Goal: Task Accomplishment & Management: Manage account settings

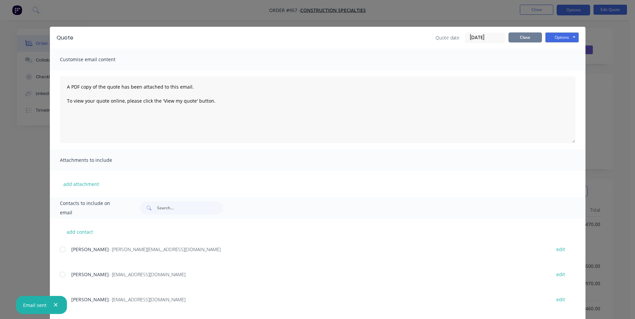
scroll to position [67, 0]
click at [518, 34] on button "Close" at bounding box center [524, 37] width 33 height 10
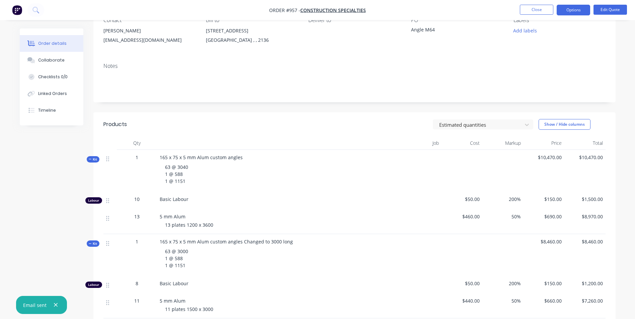
click at [526, 15] on li "Close" at bounding box center [536, 10] width 33 height 11
click at [524, 14] on button "Close" at bounding box center [536, 10] width 33 height 10
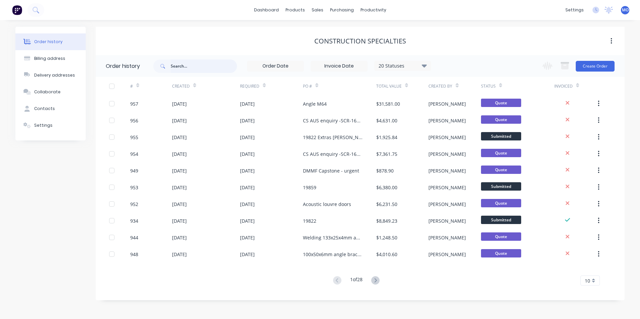
click at [179, 64] on input "text" at bounding box center [204, 66] width 66 height 13
click at [178, 65] on input "text" at bounding box center [204, 66] width 66 height 13
type input "19829"
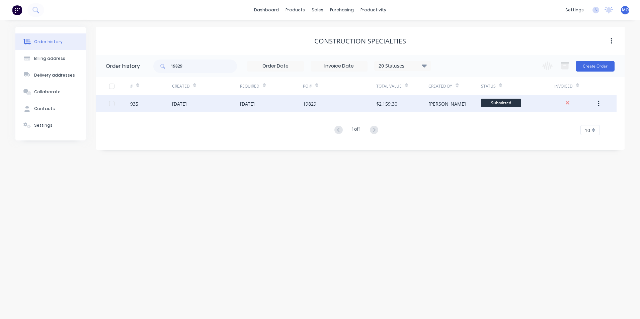
click at [213, 105] on div "[DATE]" at bounding box center [206, 103] width 68 height 17
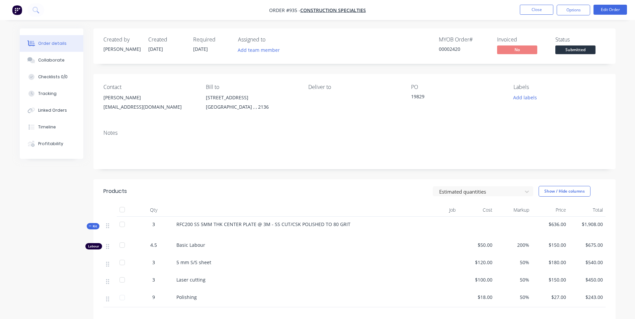
click at [483, 265] on span "$120.00" at bounding box center [476, 262] width 31 height 7
click at [535, 13] on button "Close" at bounding box center [536, 10] width 33 height 10
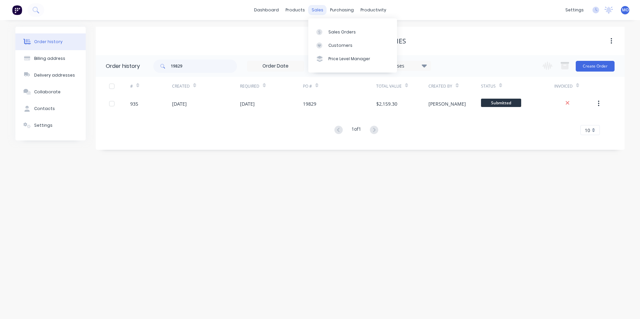
click at [320, 13] on div "sales" at bounding box center [317, 10] width 18 height 10
click at [332, 26] on link "Sales Orders" at bounding box center [352, 31] width 89 height 13
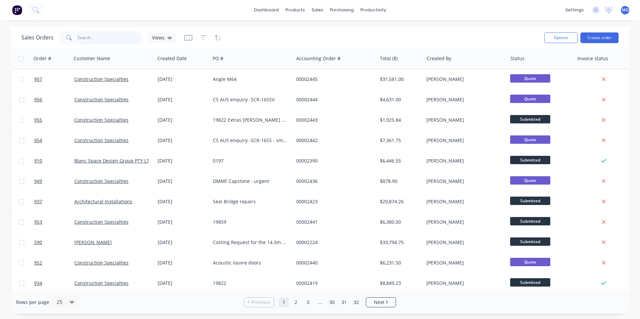
click at [118, 37] on input "text" at bounding box center [110, 37] width 65 height 13
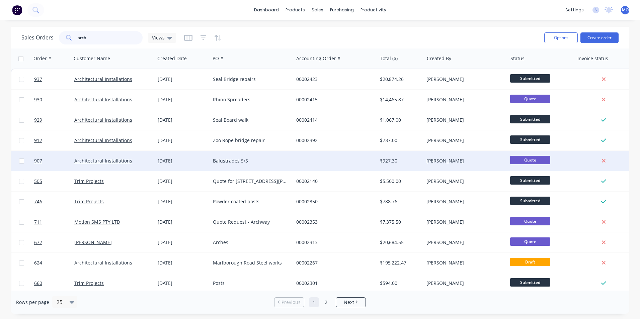
type input "arch"
click at [227, 162] on div "Balustrades S/S" at bounding box center [250, 161] width 74 height 7
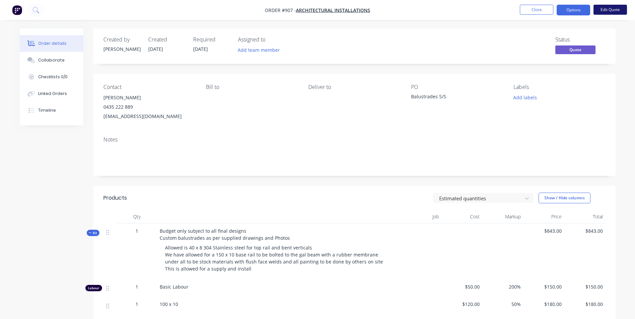
click at [609, 11] on button "Edit Quote" at bounding box center [609, 10] width 33 height 10
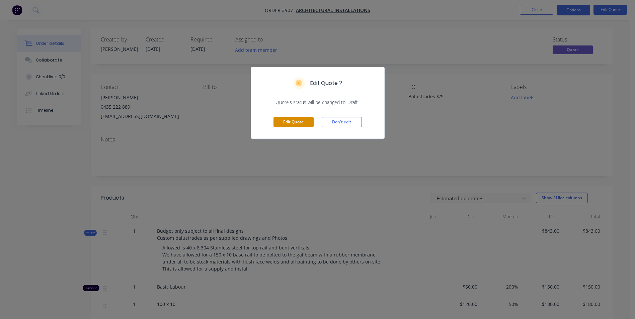
click at [306, 119] on button "Edit Quote" at bounding box center [293, 122] width 40 height 10
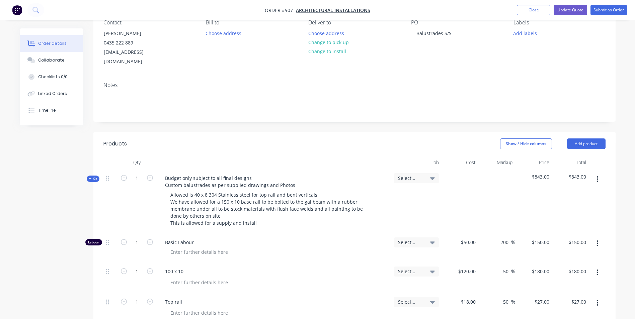
scroll to position [67, 0]
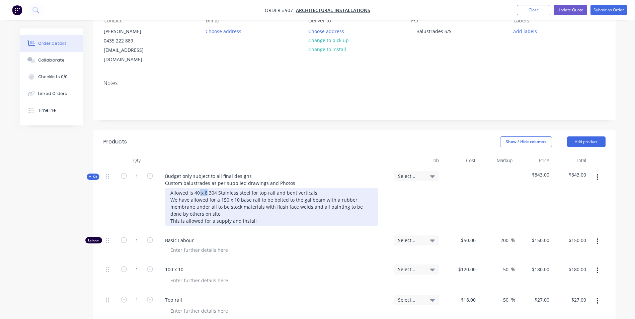
drag, startPoint x: 206, startPoint y: 183, endPoint x: 197, endPoint y: 184, distance: 8.7
click at [197, 188] on div "Allowed is 40 x 8 304 Stainless steel for top rail and bent verticals We have a…" at bounding box center [271, 207] width 213 height 38
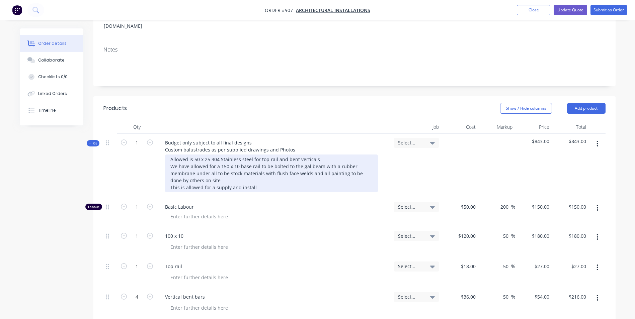
scroll to position [134, 0]
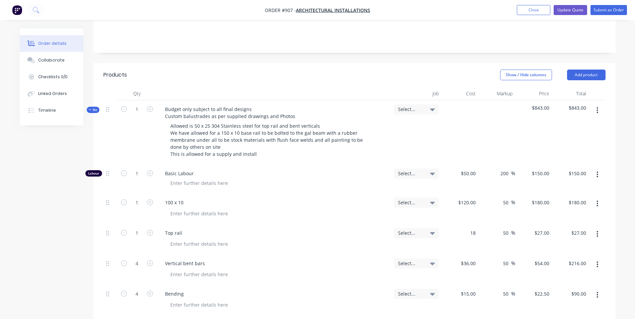
click at [462, 224] on div "18 $18.00" at bounding box center [459, 239] width 37 height 30
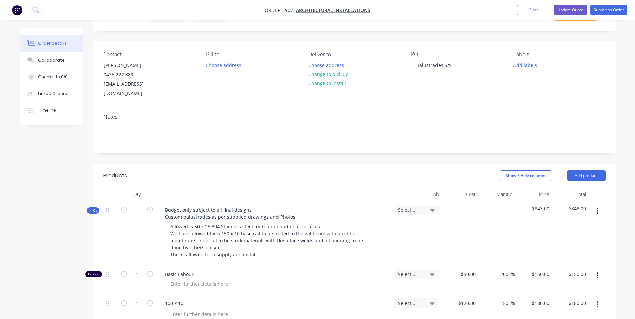
scroll to position [33, 0]
type input "$18.00"
click at [450, 68] on div "Balustrades S/S" at bounding box center [434, 65] width 46 height 10
drag, startPoint x: 419, startPoint y: 72, endPoint x: 492, endPoint y: 84, distance: 74.2
click at [492, 84] on div "PO Balustrades S/S Narbeen" at bounding box center [457, 74] width 92 height 47
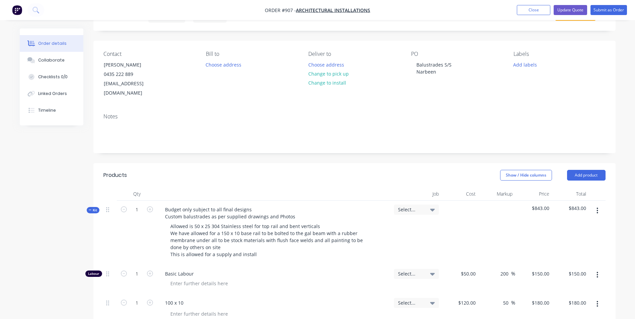
click at [454, 113] on div "Notes" at bounding box center [354, 116] width 502 height 6
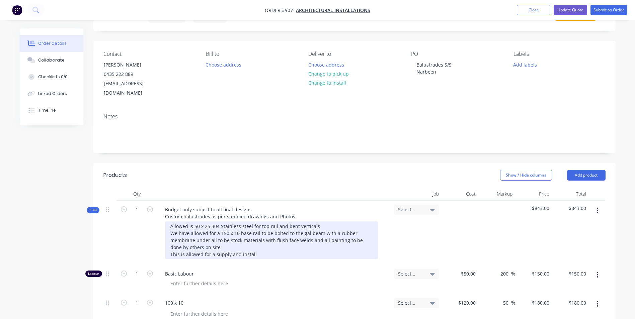
click at [210, 222] on div "Allowed is 50 x 25 304 Stainless steel for top rail and bent verticals We have …" at bounding box center [271, 241] width 213 height 38
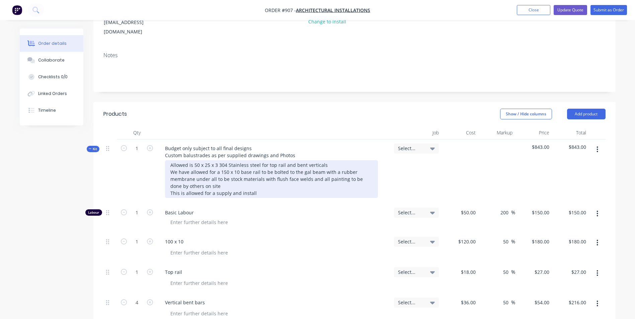
scroll to position [134, 0]
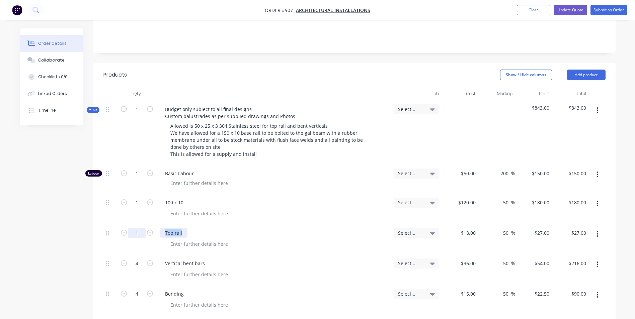
drag, startPoint x: 186, startPoint y: 226, endPoint x: 140, endPoint y: 221, distance: 46.8
click at [140, 224] on div "1 Top rail Select... $18.00 $18.00 50 50 % $27.00 $27.00 $27.00 $27.00" at bounding box center [354, 239] width 502 height 30
click at [474, 228] on input "18" at bounding box center [469, 233] width 18 height 10
type input "$25.00"
type input "$37.50"
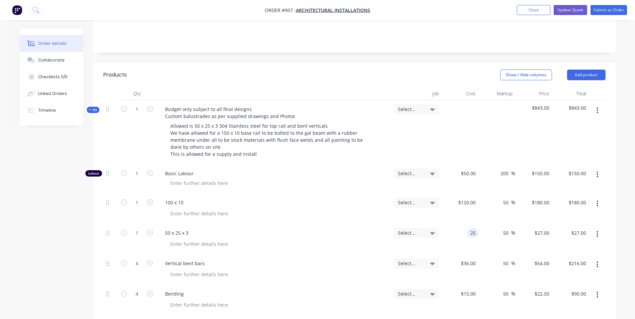
type input "$37.50"
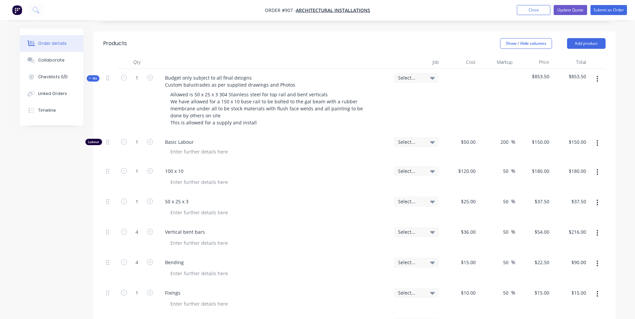
scroll to position [167, 0]
type input "70"
type input "$42.50"
click at [441, 101] on div at bounding box center [459, 99] width 37 height 64
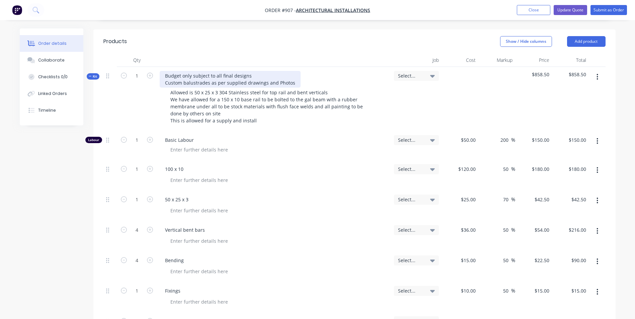
click at [257, 71] on div "Budget only subject to all final designs Custom balustrades as per supplied dra…" at bounding box center [230, 79] width 141 height 17
click at [563, 10] on button "Update Quote" at bounding box center [570, 10] width 33 height 10
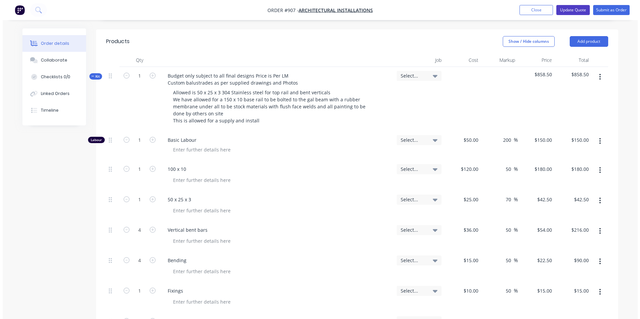
scroll to position [0, 0]
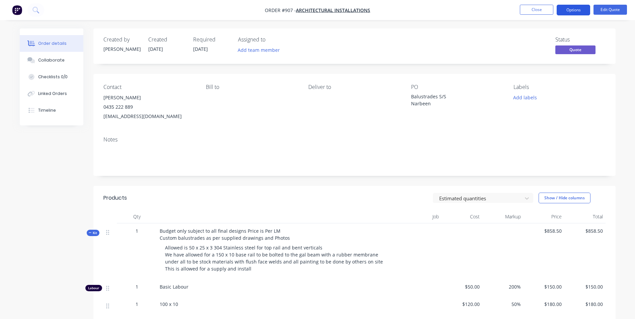
click at [576, 10] on button "Options" at bounding box center [573, 10] width 33 height 11
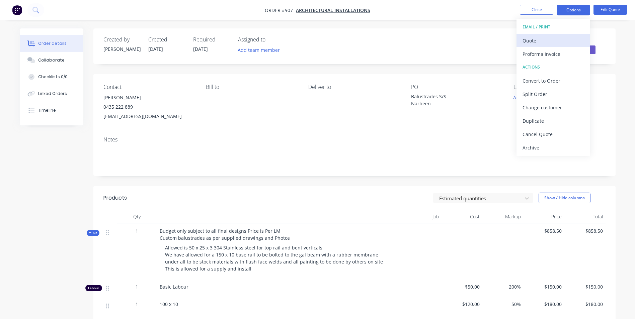
click at [538, 36] on div "Quote" at bounding box center [553, 41] width 62 height 10
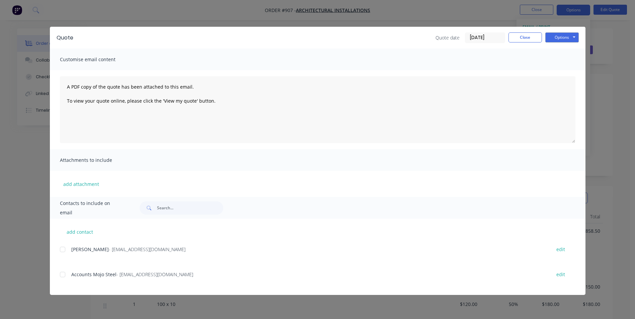
click at [65, 252] on div at bounding box center [62, 249] width 13 height 13
click at [561, 31] on div "Quote Quote date [DATE] Close Options Preview Print Email" at bounding box center [317, 38] width 535 height 22
click at [559, 42] on div "Options Preview Print Email" at bounding box center [561, 37] width 33 height 11
click at [555, 38] on button "Options" at bounding box center [561, 37] width 33 height 10
click at [559, 71] on button "Email" at bounding box center [566, 71] width 43 height 11
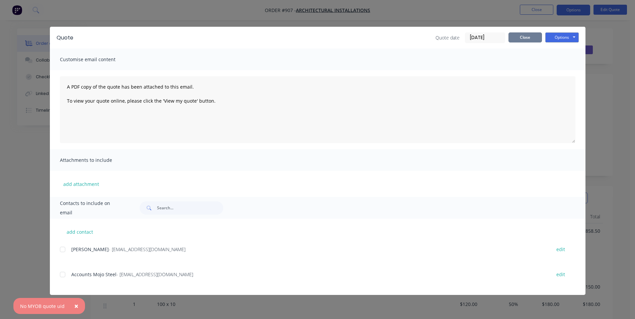
click at [523, 39] on button "Close" at bounding box center [524, 37] width 33 height 10
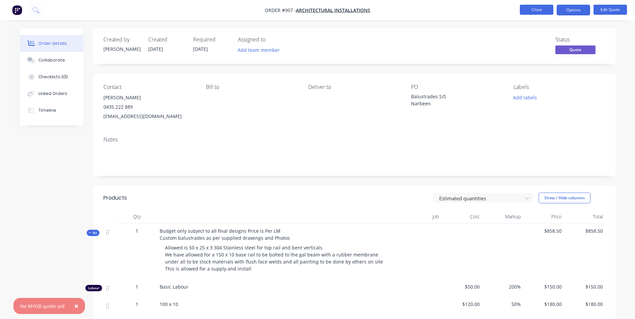
click at [536, 12] on button "Close" at bounding box center [536, 10] width 33 height 10
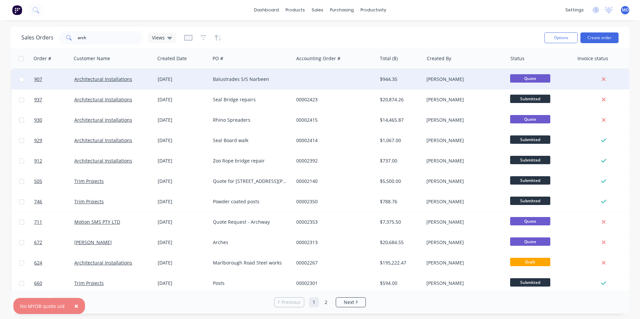
click at [396, 78] on div "$944.35" at bounding box center [399, 79] width 39 height 7
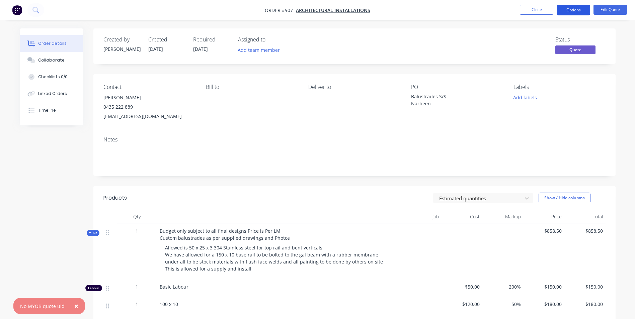
click at [577, 7] on button "Options" at bounding box center [573, 10] width 33 height 11
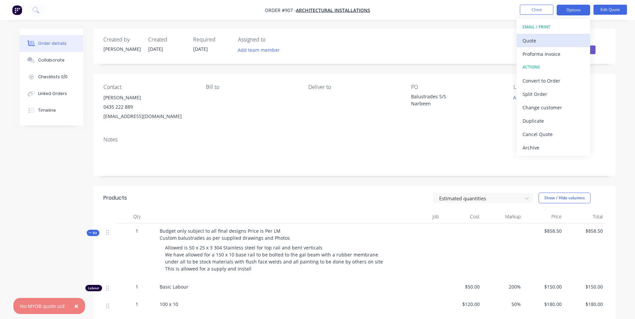
click at [533, 37] on div "Quote" at bounding box center [553, 41] width 62 height 10
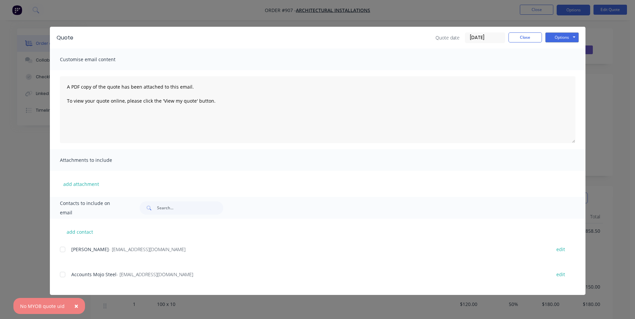
click at [64, 248] on div at bounding box center [62, 249] width 13 height 13
click at [562, 33] on button "Options" at bounding box center [561, 37] width 33 height 10
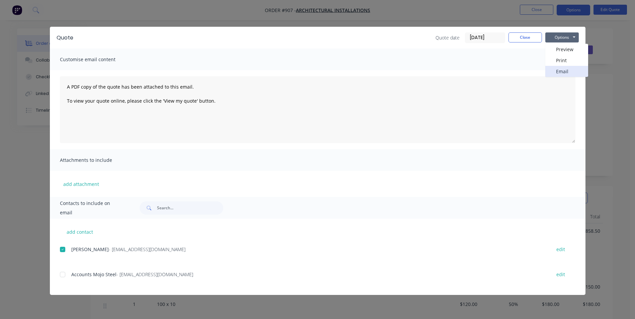
click at [560, 71] on button "Email" at bounding box center [566, 71] width 43 height 11
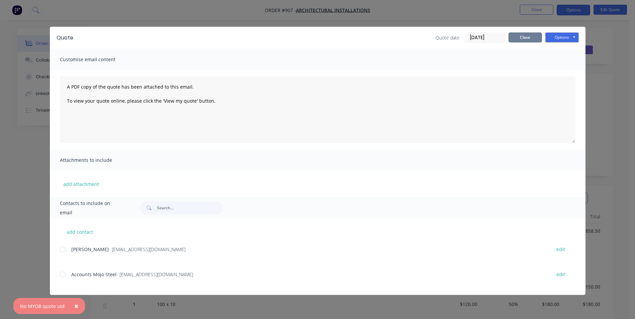
click at [522, 36] on button "Close" at bounding box center [524, 37] width 33 height 10
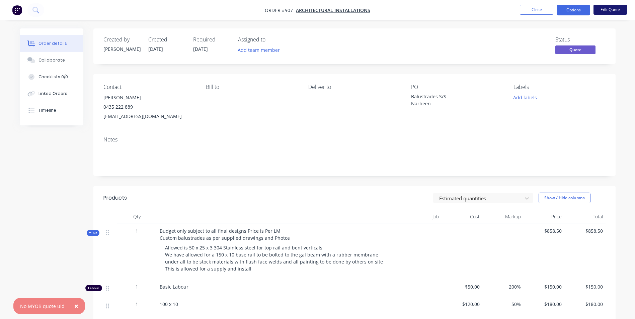
click at [614, 5] on button "Edit Quote" at bounding box center [609, 10] width 33 height 10
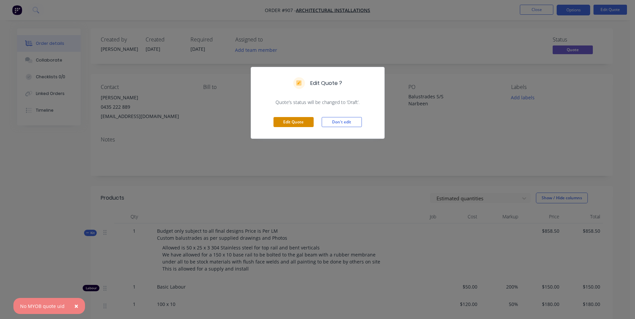
click at [297, 126] on button "Edit Quote" at bounding box center [293, 122] width 40 height 10
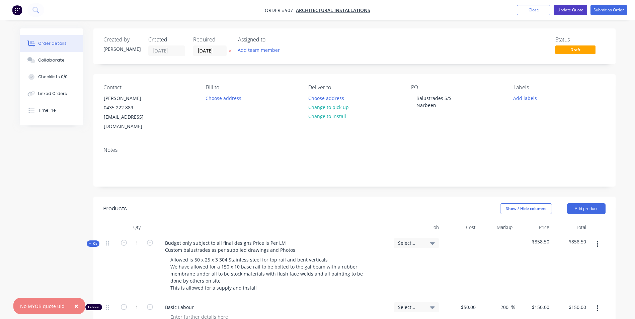
click at [571, 13] on button "Update Quote" at bounding box center [570, 10] width 33 height 10
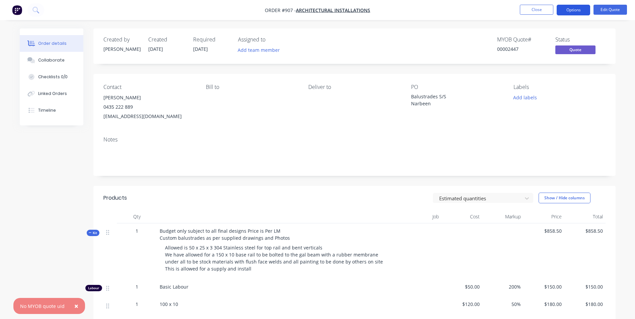
click at [570, 9] on button "Options" at bounding box center [573, 10] width 33 height 11
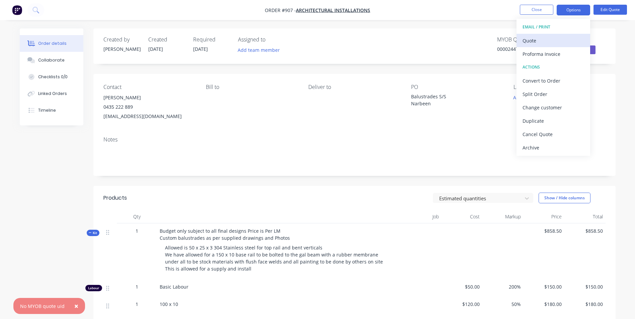
click at [542, 36] on div "Quote" at bounding box center [553, 41] width 62 height 10
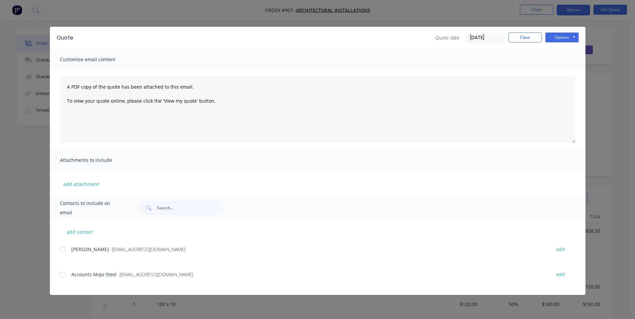
drag, startPoint x: 64, startPoint y: 251, endPoint x: 85, endPoint y: 252, distance: 21.1
click at [63, 251] on div at bounding box center [62, 249] width 13 height 13
click at [565, 35] on button "Options" at bounding box center [561, 37] width 33 height 10
click at [562, 70] on button "Email" at bounding box center [566, 71] width 43 height 11
click at [522, 41] on button "Close" at bounding box center [524, 37] width 33 height 10
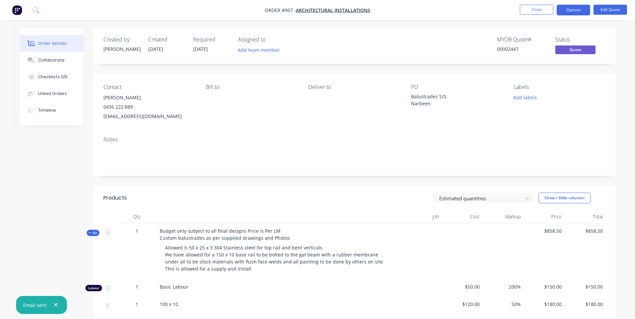
click at [556, 8] on ul "Close Options Edit Quote" at bounding box center [573, 10] width 123 height 11
click at [541, 10] on button "Close" at bounding box center [536, 10] width 33 height 10
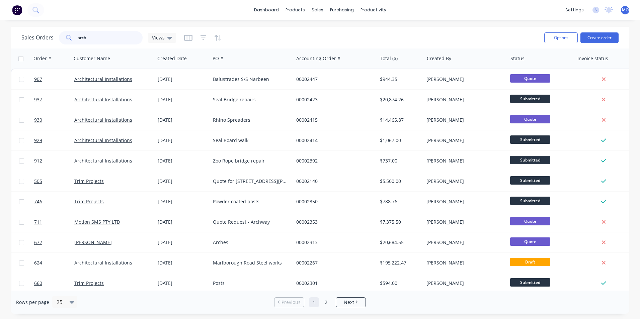
drag, startPoint x: 93, startPoint y: 42, endPoint x: 75, endPoint y: 41, distance: 18.8
click at [75, 41] on div "arch" at bounding box center [101, 37] width 84 height 13
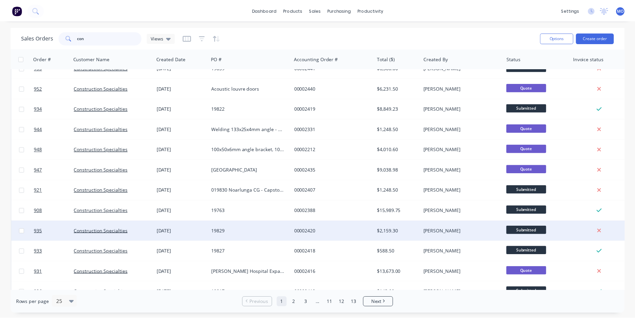
scroll to position [167, 0]
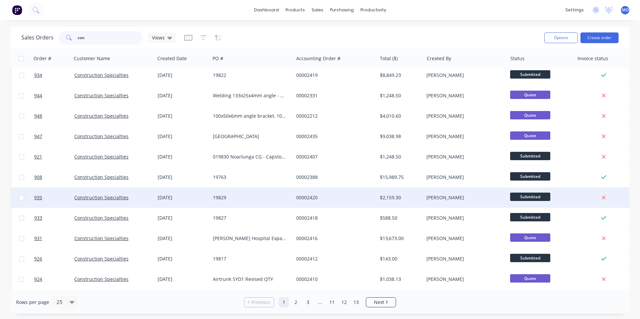
type input "con"
click at [318, 196] on div "00002420" at bounding box center [333, 197] width 74 height 7
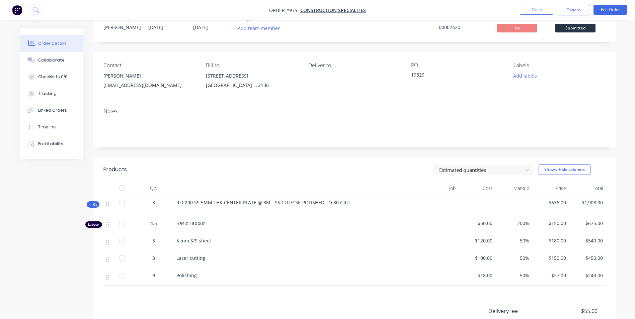
scroll to position [33, 0]
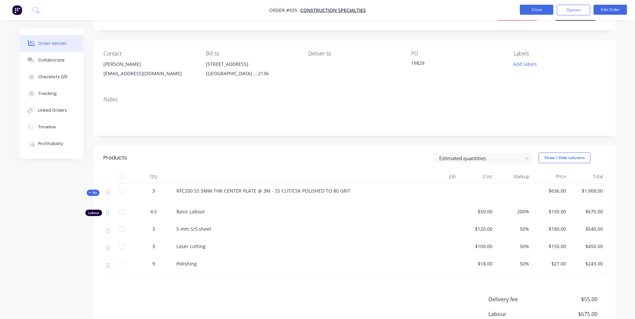
click at [532, 7] on button "Close" at bounding box center [536, 10] width 33 height 10
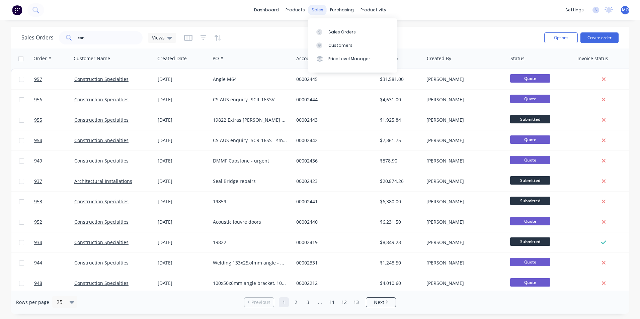
click at [319, 9] on div "sales" at bounding box center [317, 10] width 18 height 10
click at [339, 27] on link "Sales Orders" at bounding box center [352, 31] width 89 height 13
drag, startPoint x: 87, startPoint y: 37, endPoint x: 64, endPoint y: 38, distance: 23.5
click at [64, 38] on div "con" at bounding box center [101, 37] width 84 height 13
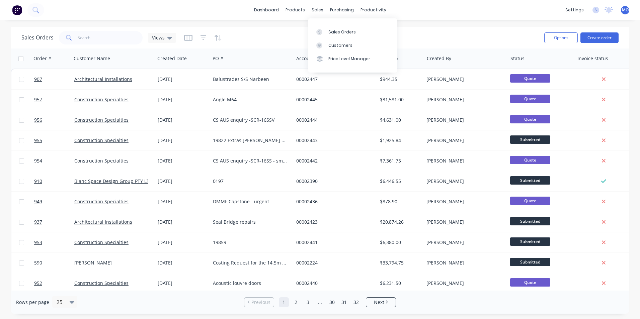
drag, startPoint x: 321, startPoint y: 13, endPoint x: 325, endPoint y: 23, distance: 11.4
click at [321, 12] on div "sales" at bounding box center [317, 10] width 18 height 10
click at [333, 32] on div "Sales Orders" at bounding box center [341, 32] width 27 height 6
